Goal: Task Accomplishment & Management: Manage account settings

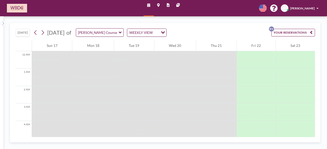
scroll to position [199, 0]
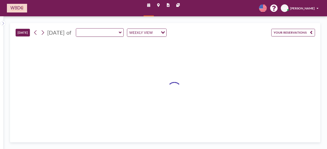
type input "[PERSON_NAME] Counseling Room"
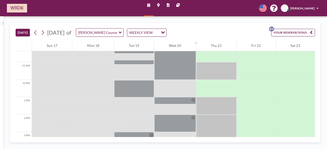
scroll to position [175, 0]
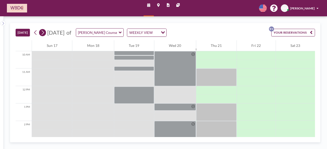
click at [41, 32] on icon at bounding box center [43, 32] width 4 height 7
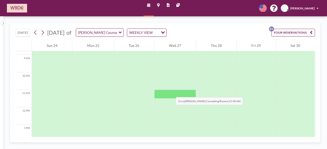
scroll to position [157, 0]
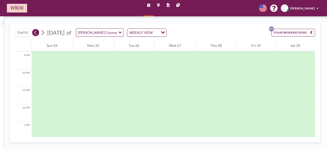
click at [36, 29] on icon at bounding box center [35, 32] width 4 height 7
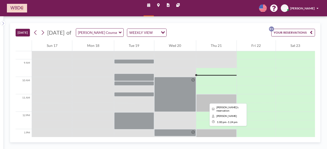
scroll to position [149, 0]
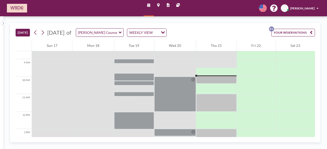
click at [122, 32] on icon at bounding box center [120, 32] width 3 height 4
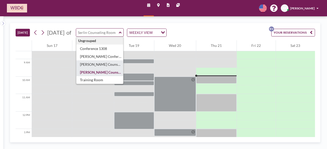
type input "[PERSON_NAME] Counseling Room"
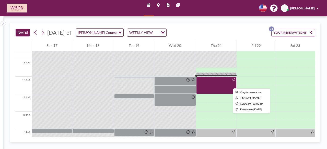
click at [216, 81] on div at bounding box center [216, 85] width 40 height 17
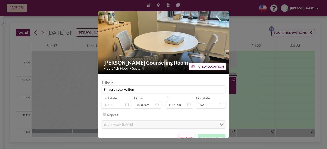
scroll to position [9, 0]
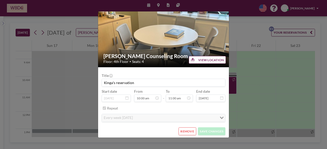
click at [184, 132] on button "REMOVE" at bounding box center [188, 132] width 18 height 8
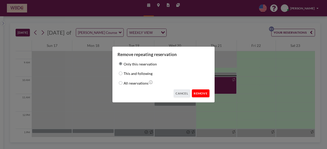
click at [203, 91] on button "REMOVE" at bounding box center [201, 94] width 18 height 8
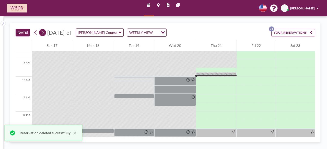
click at [44, 34] on icon at bounding box center [43, 32] width 4 height 7
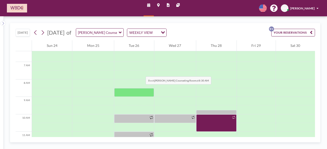
scroll to position [124, 0]
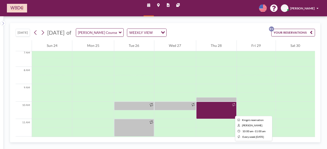
click at [218, 108] on div at bounding box center [216, 110] width 40 height 17
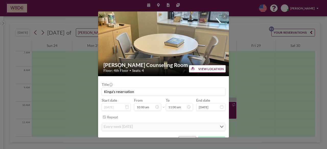
click at [220, 108] on icon at bounding box center [221, 107] width 3 height 4
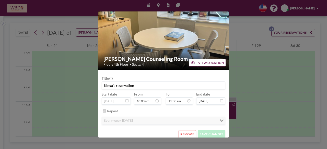
scroll to position [9, 0]
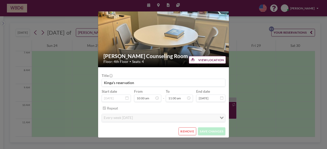
click at [185, 129] on button "REMOVE" at bounding box center [188, 132] width 18 height 8
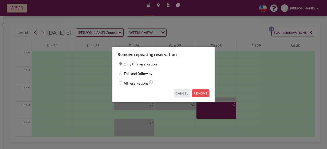
click at [120, 75] on input "This and following" at bounding box center [121, 74] width 4 height 4
radio input "true"
click at [201, 93] on button "REMOVE" at bounding box center [201, 94] width 18 height 8
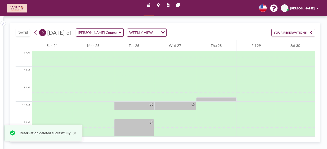
click at [43, 33] on icon at bounding box center [43, 32] width 3 height 5
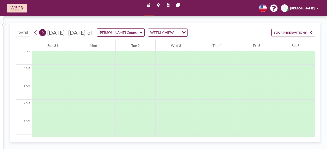
scroll to position [124, 0]
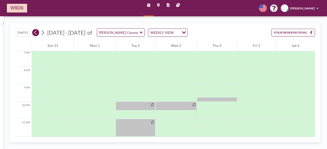
click at [36, 31] on icon at bounding box center [35, 32] width 3 height 5
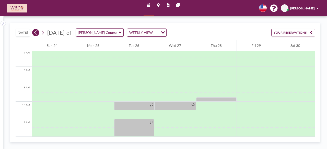
click at [37, 31] on icon at bounding box center [35, 32] width 4 height 7
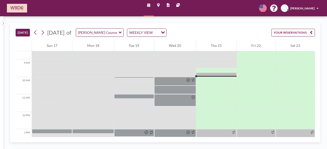
scroll to position [149, 0]
